Goal: Check status

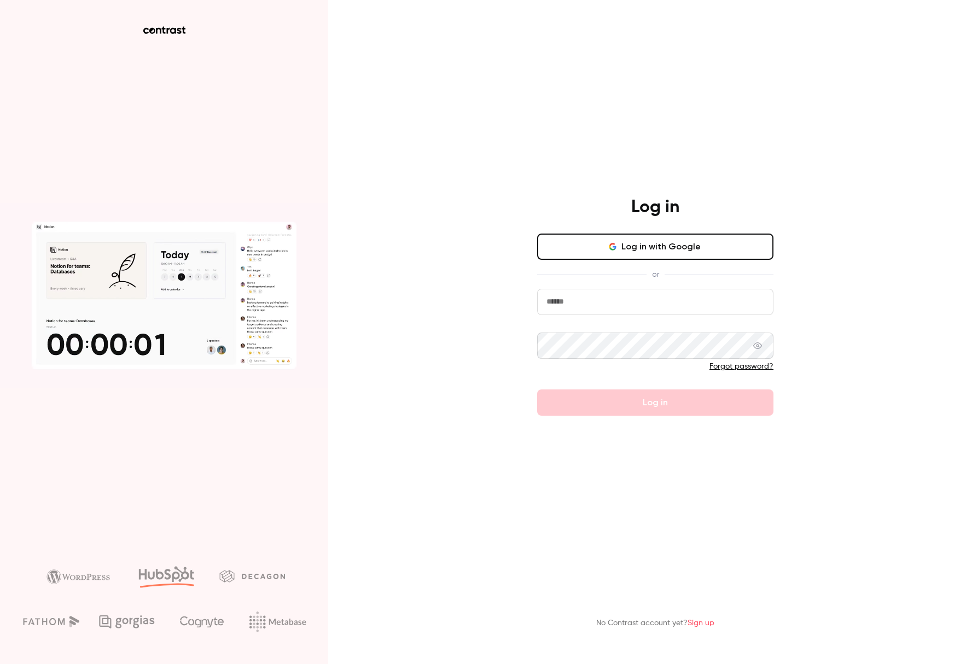
click at [597, 306] on input "email" at bounding box center [655, 302] width 236 height 26
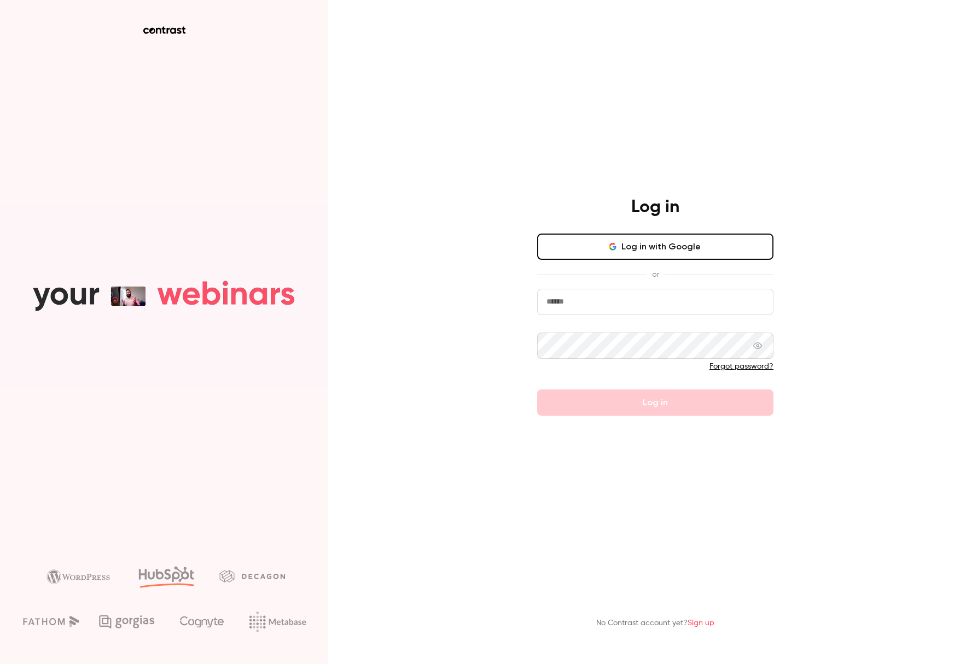
type input "**********"
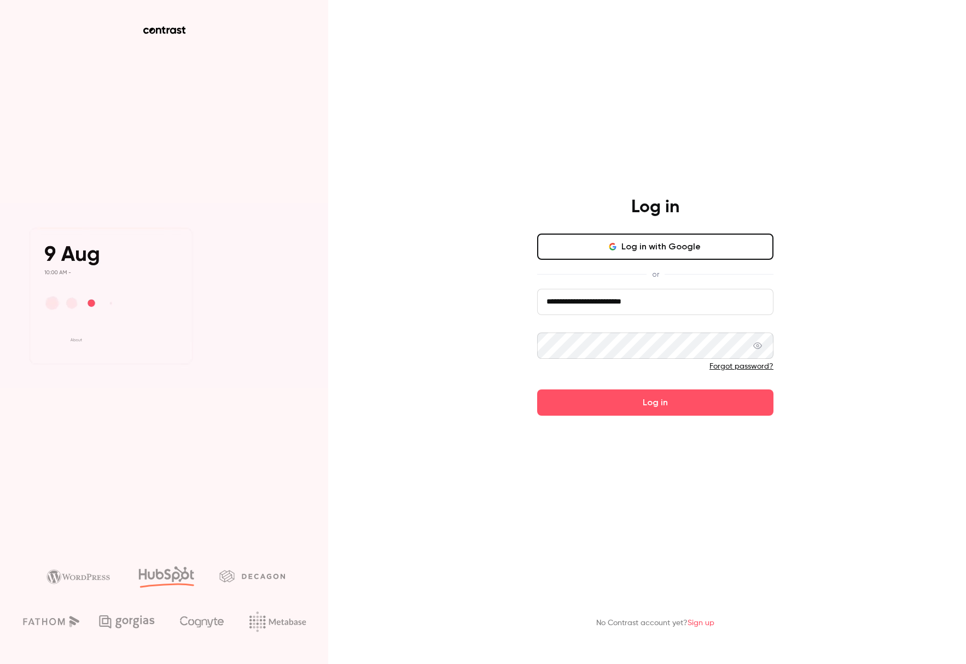
click at [537, 390] on button "Log in" at bounding box center [655, 403] width 236 height 26
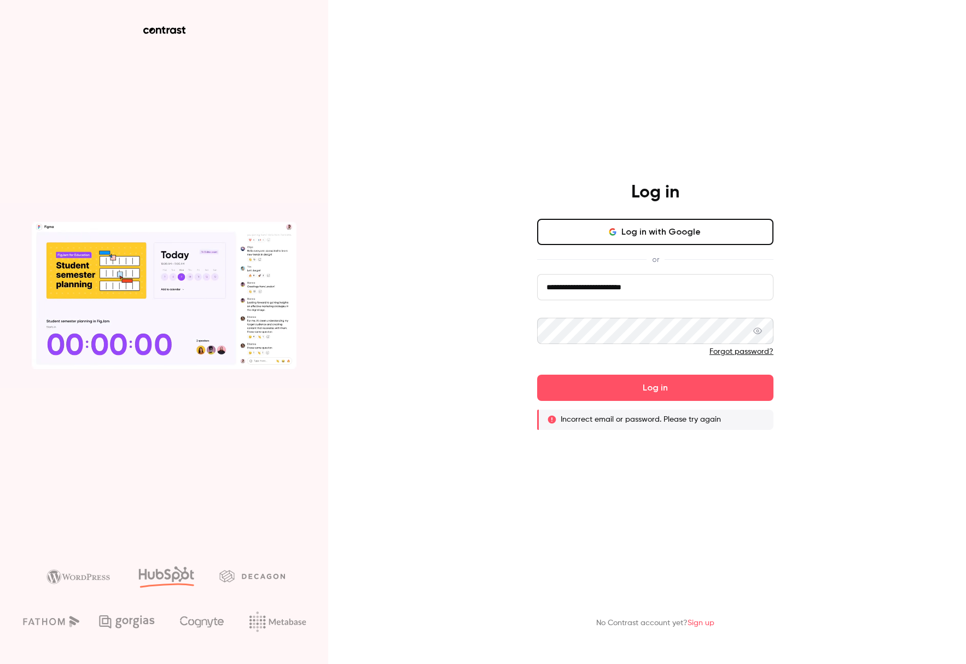
click at [762, 334] on icon at bounding box center [758, 331] width 9 height 9
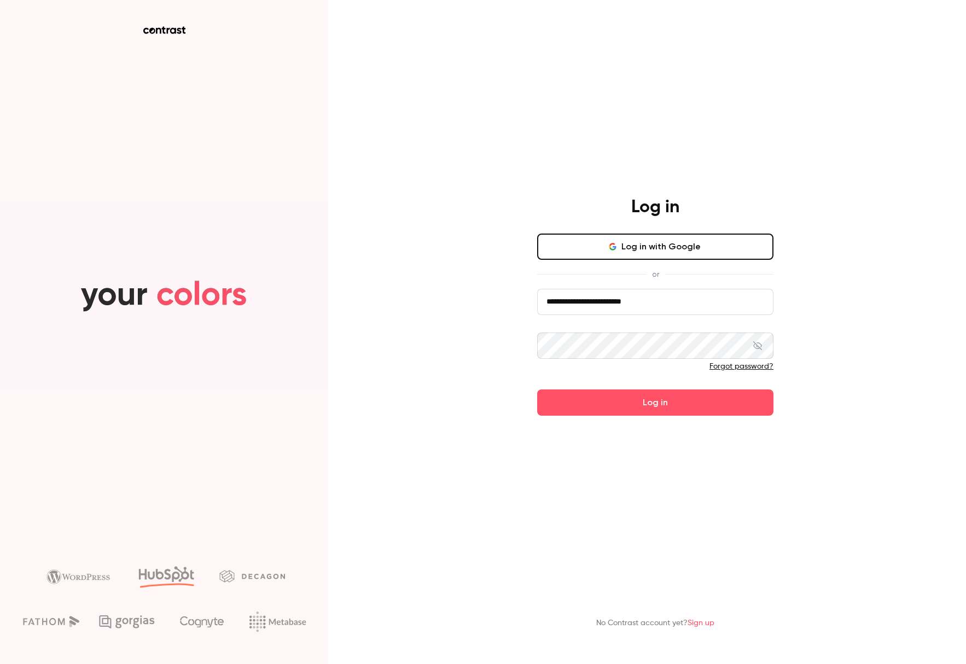
click at [537, 390] on button "Log in" at bounding box center [655, 403] width 236 height 26
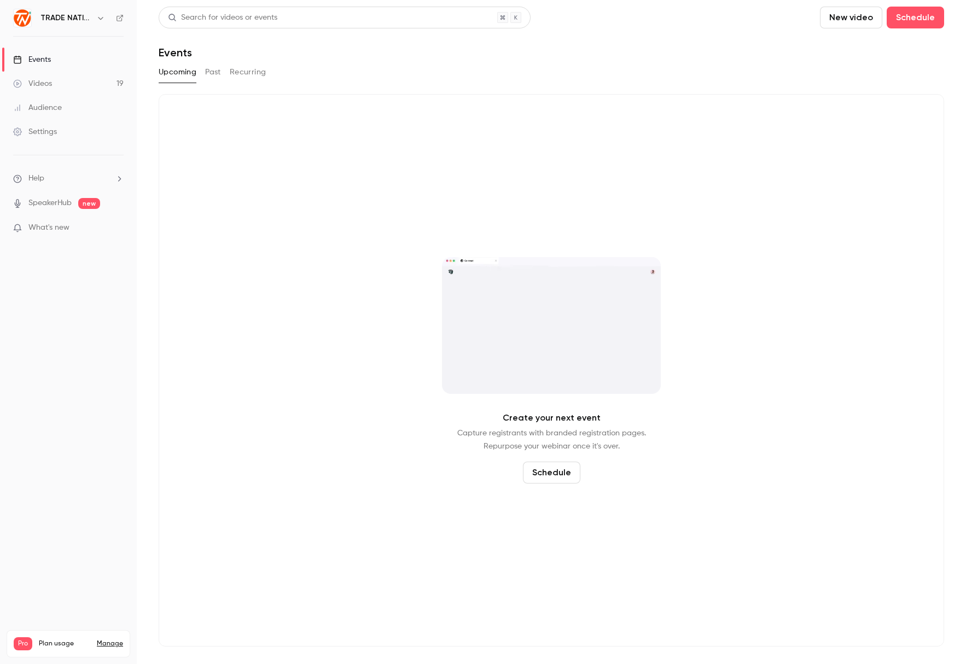
click at [213, 73] on button "Past" at bounding box center [213, 72] width 16 height 18
